Goal: Information Seeking & Learning: Learn about a topic

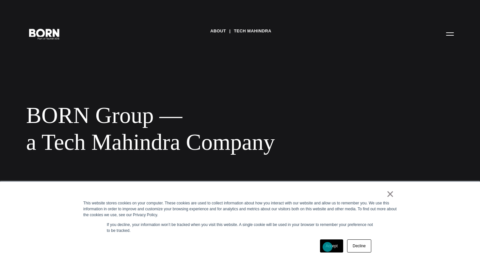
click at [328, 247] on link "Accept" at bounding box center [331, 245] width 23 height 13
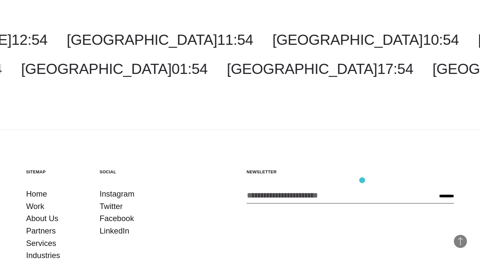
scroll to position [1155, 0]
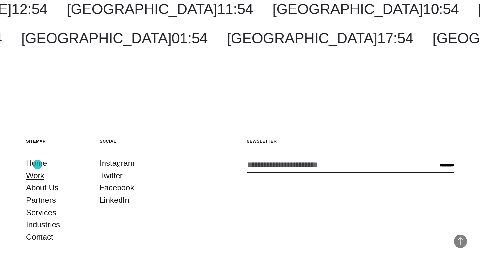
click at [38, 169] on link "Work" at bounding box center [35, 175] width 18 height 12
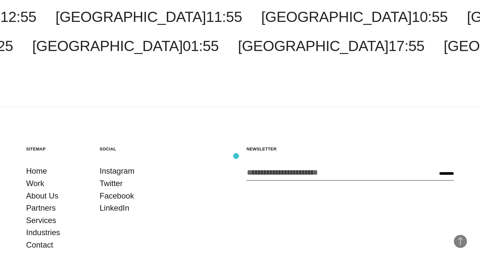
scroll to position [1995, 0]
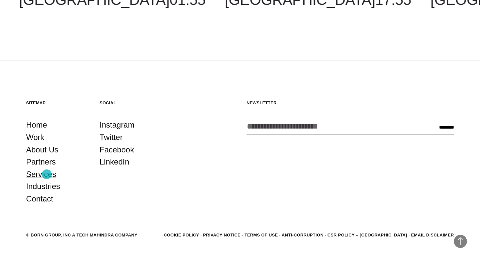
click at [47, 174] on link "Services" at bounding box center [41, 174] width 30 height 12
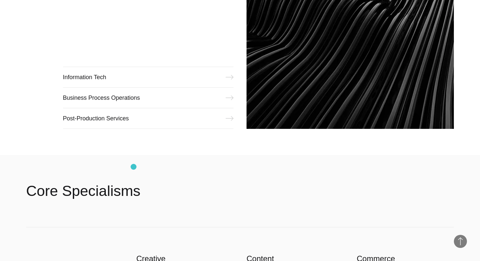
scroll to position [925, 0]
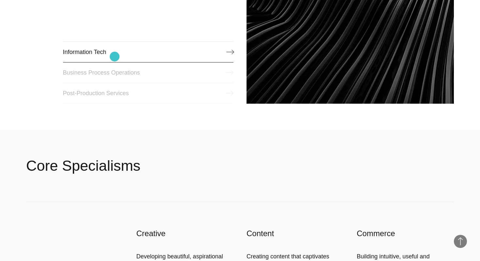
click at [115, 57] on link "Information Tech" at bounding box center [148, 52] width 171 height 21
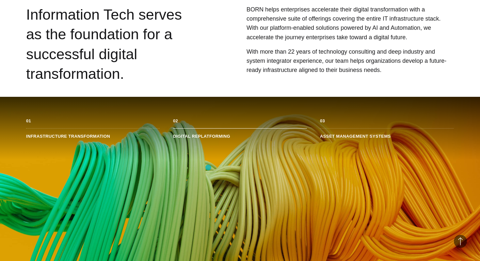
scroll to position [296, 0]
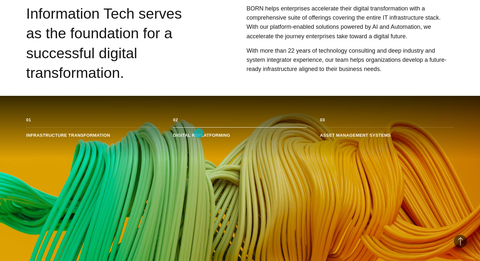
click at [199, 133] on li "Digital Replatforming" at bounding box center [240, 132] width 134 height 10
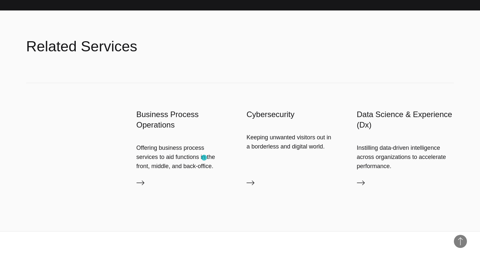
scroll to position [1013, 0]
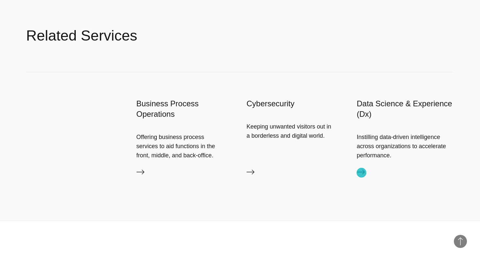
click at [362, 173] on icon at bounding box center [361, 172] width 8 height 8
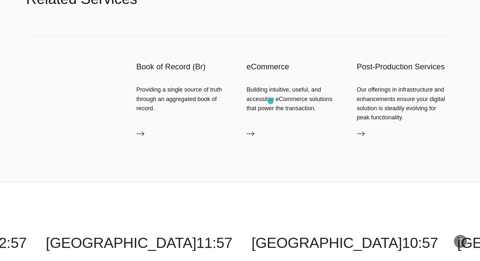
scroll to position [1079, 0]
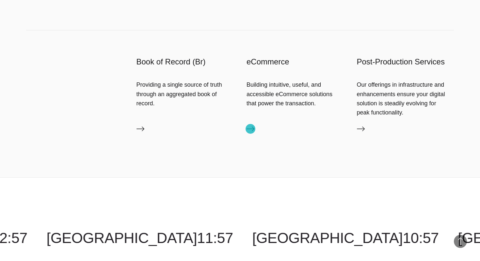
click at [251, 129] on icon at bounding box center [251, 128] width 8 height 5
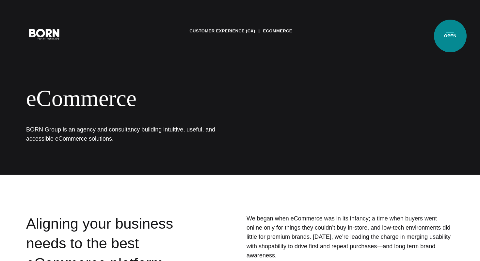
click at [451, 36] on button "Primary Menu" at bounding box center [450, 34] width 16 height 14
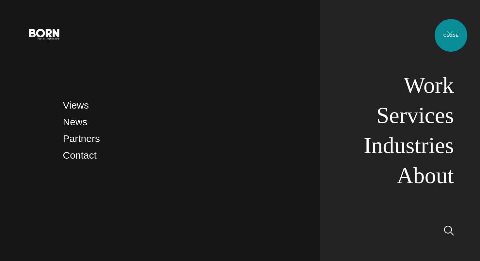
click at [451, 35] on button "Primary Menu" at bounding box center [450, 34] width 16 height 14
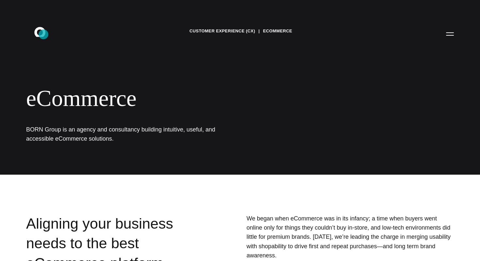
click at [43, 34] on icon at bounding box center [39, 32] width 11 height 10
